Goal: Task Accomplishment & Management: Manage account settings

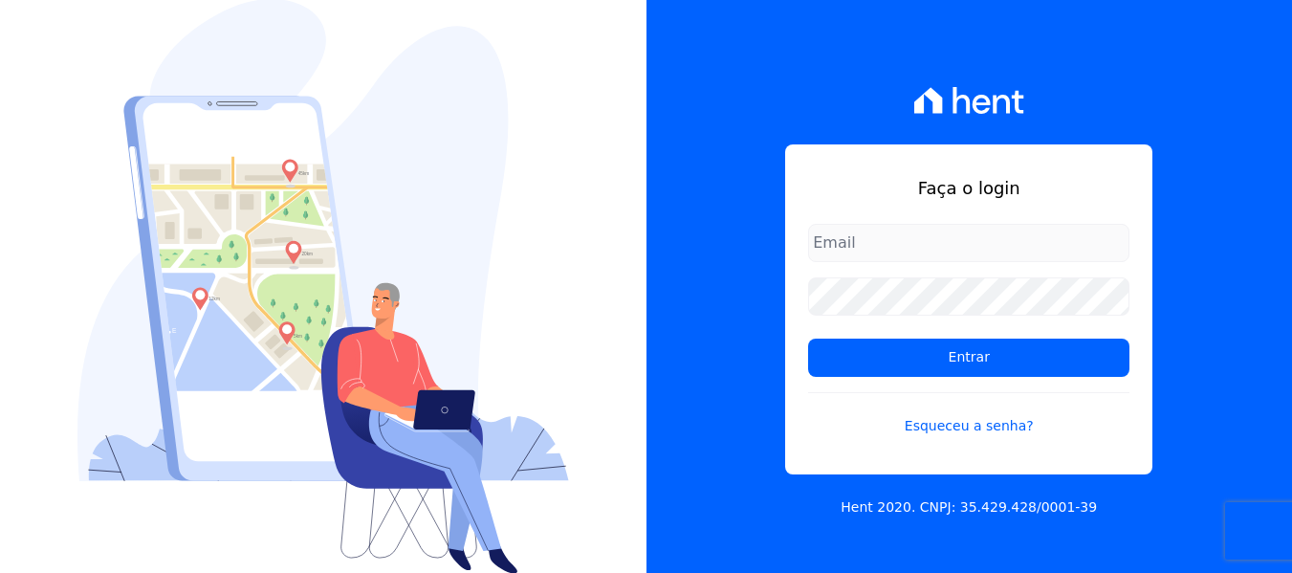
click at [899, 241] on input "email" at bounding box center [968, 243] width 321 height 38
click at [951, 248] on input "email" at bounding box center [968, 243] width 321 height 38
click at [979, 218] on div "Faça o login Entrar Esqueceu a senha?" at bounding box center [968, 309] width 367 height 330
click at [969, 242] on input "email" at bounding box center [968, 243] width 321 height 38
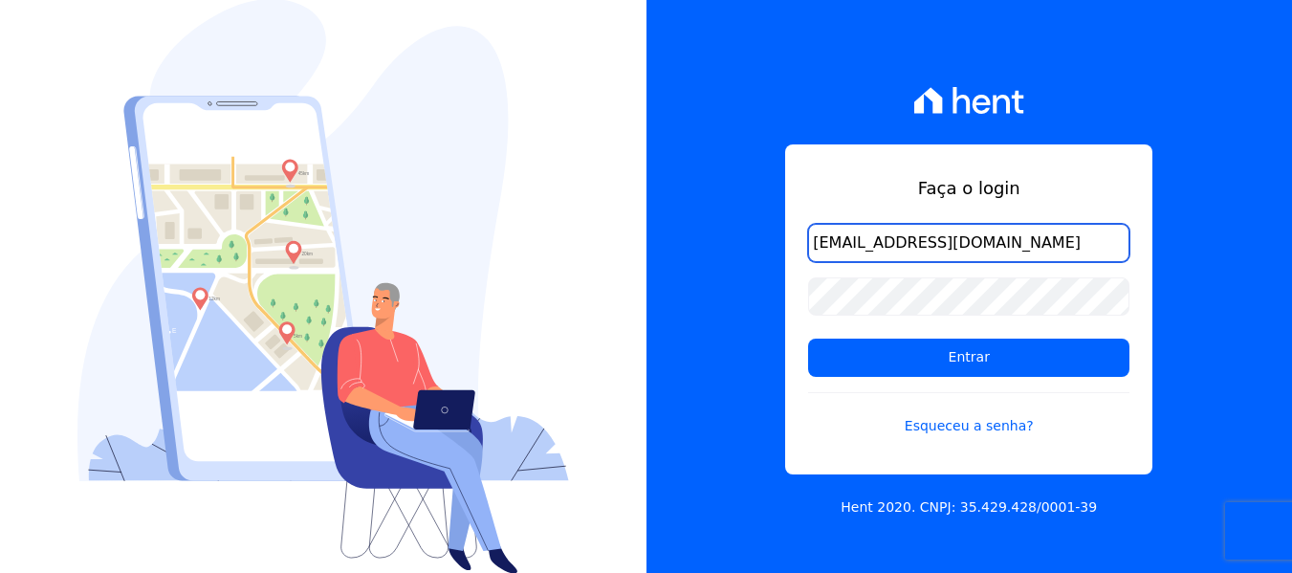
type input "[EMAIL_ADDRESS][DOMAIN_NAME]"
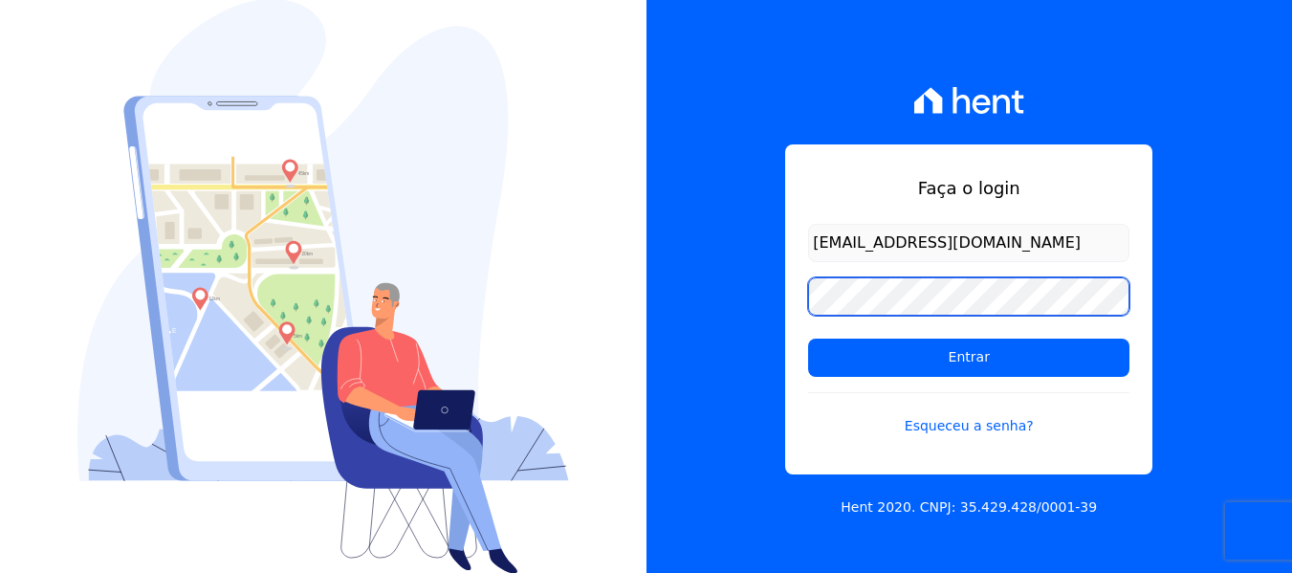
click at [808, 339] on input "Entrar" at bounding box center [968, 358] width 321 height 38
